Goal: Task Accomplishment & Management: Manage account settings

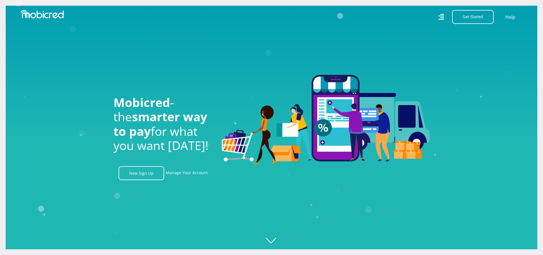
scroll to position [0, 1300]
click at [173, 177] on link "Manage Your Account" at bounding box center [187, 173] width 42 height 14
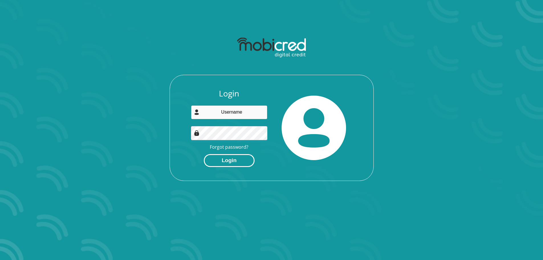
type input "hoggins930215@gmail.com"
click at [235, 160] on button "Login" at bounding box center [229, 160] width 51 height 13
